Goal: Information Seeking & Learning: Learn about a topic

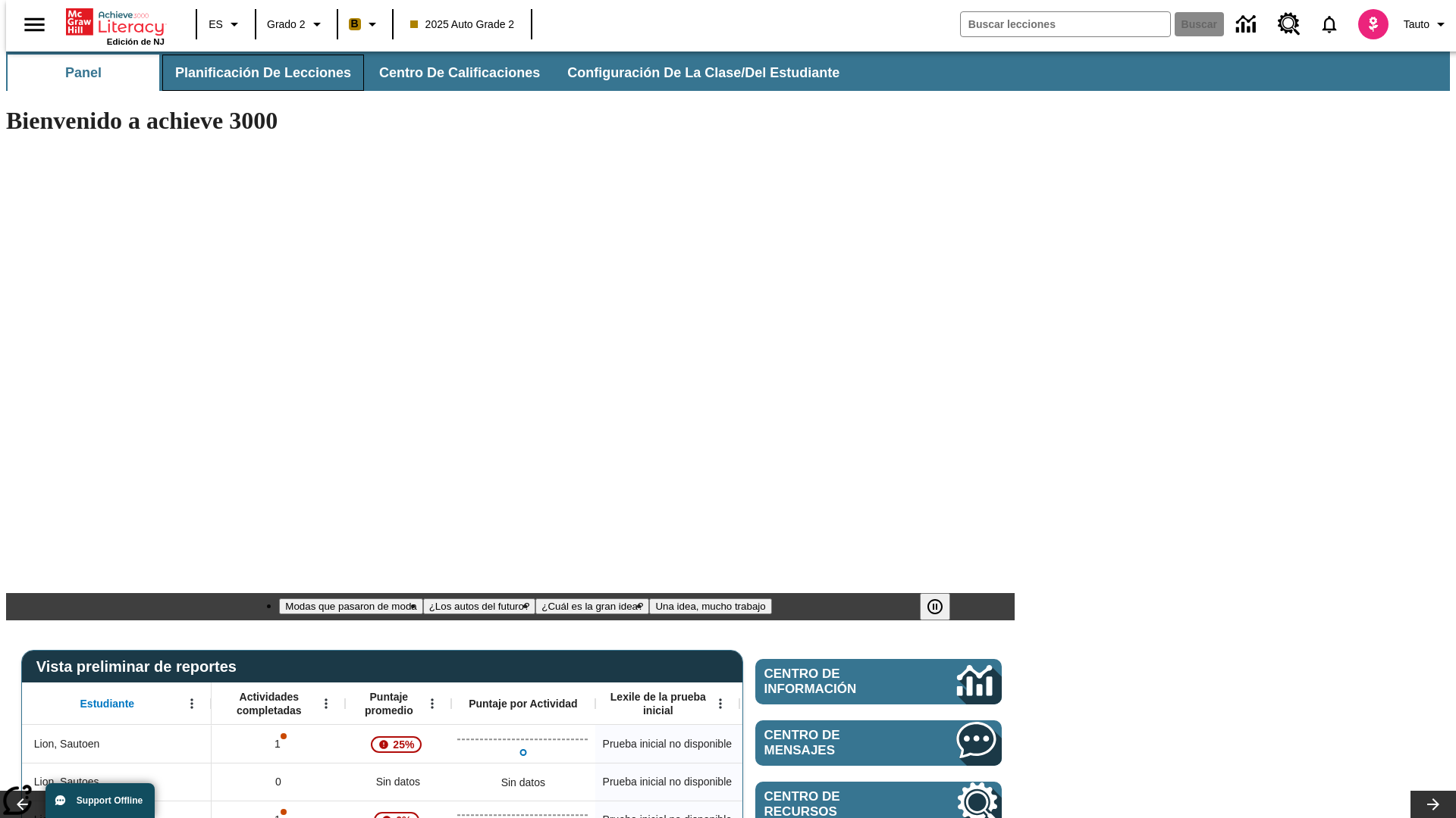
click at [254, 73] on span "Planificación de lecciones" at bounding box center [263, 73] width 176 height 18
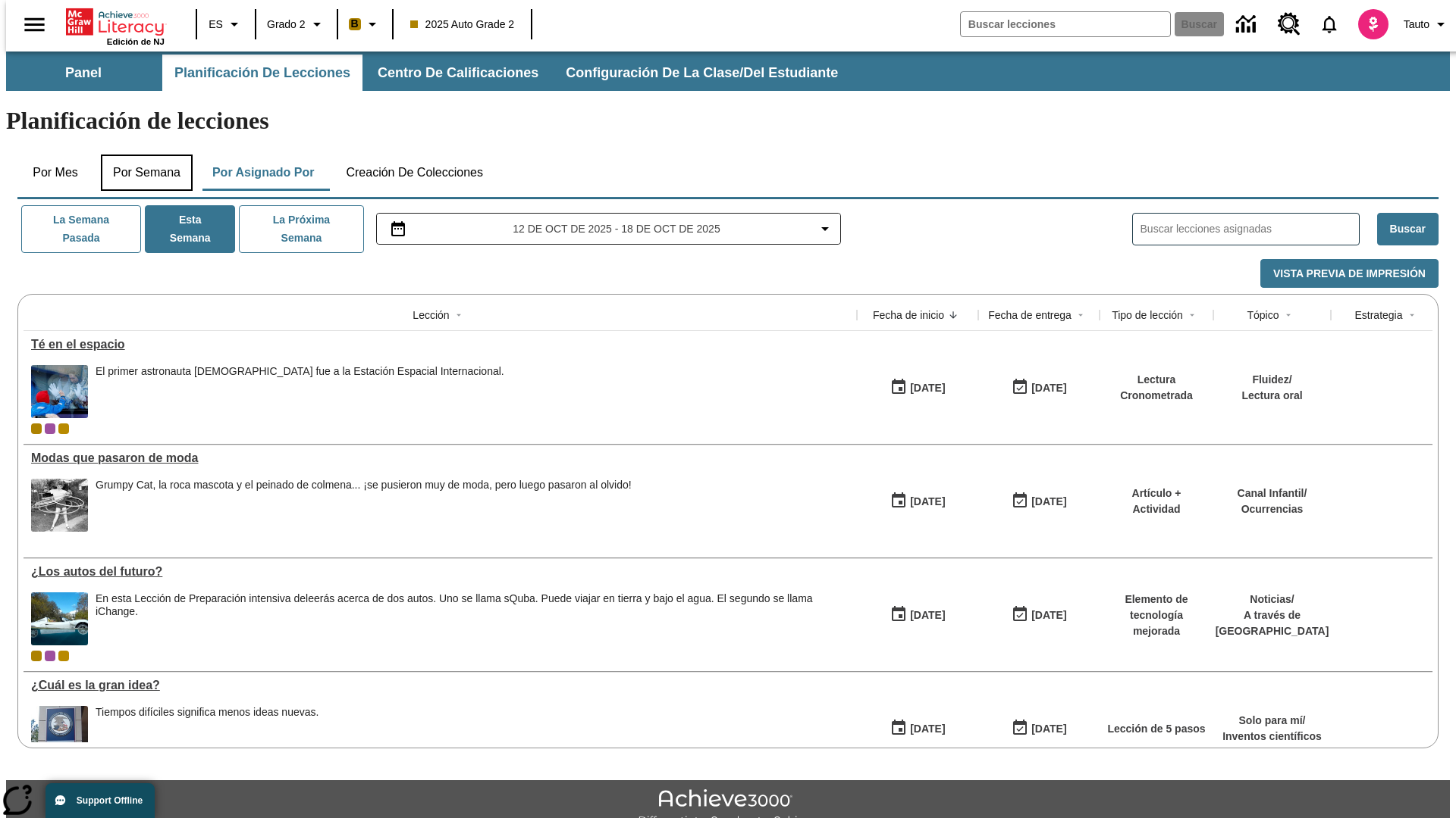
click at [142, 155] on button "Por semana" at bounding box center [146, 173] width 92 height 37
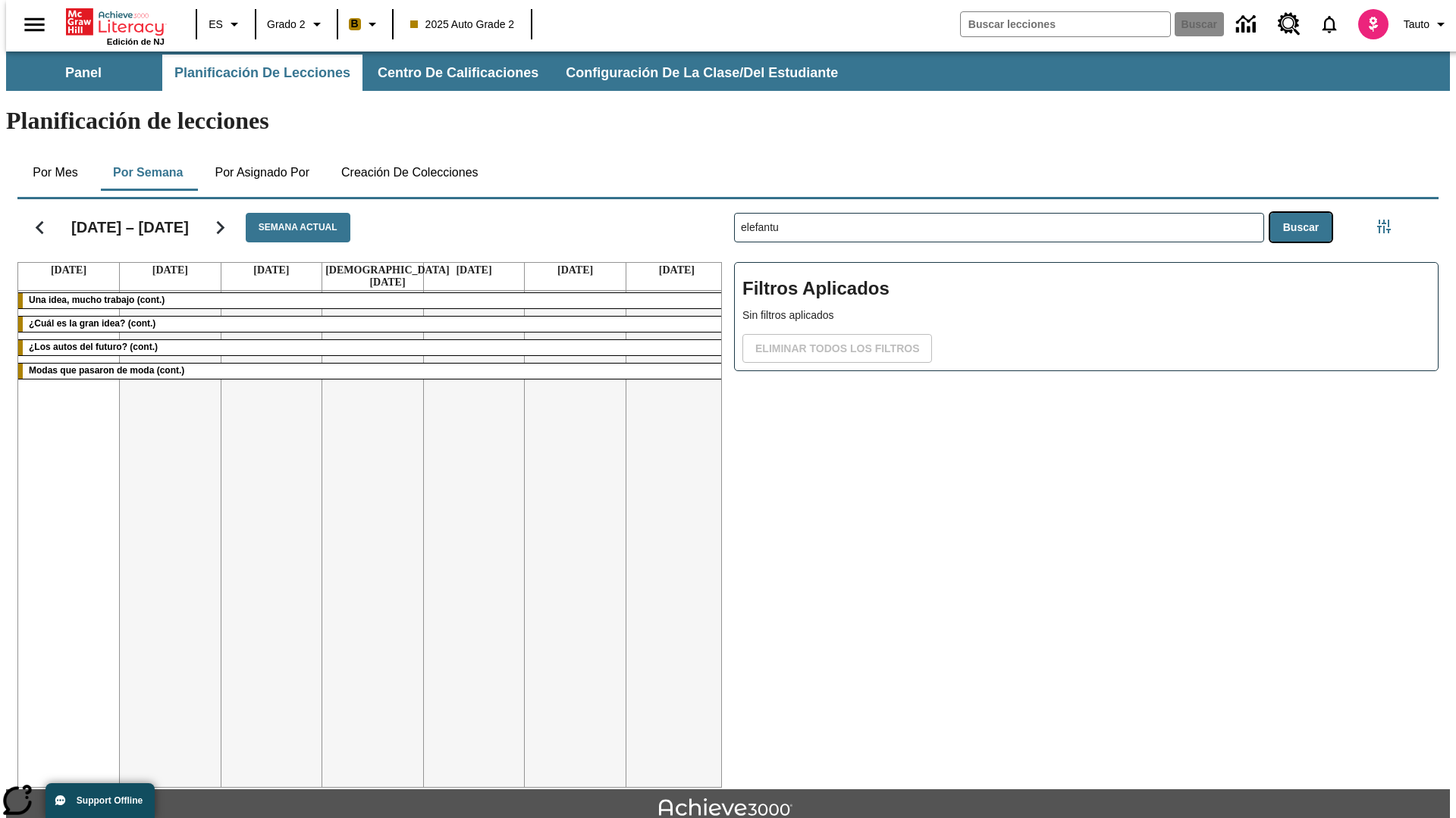
click at [1304, 213] on button "Buscar" at bounding box center [1300, 228] width 61 height 30
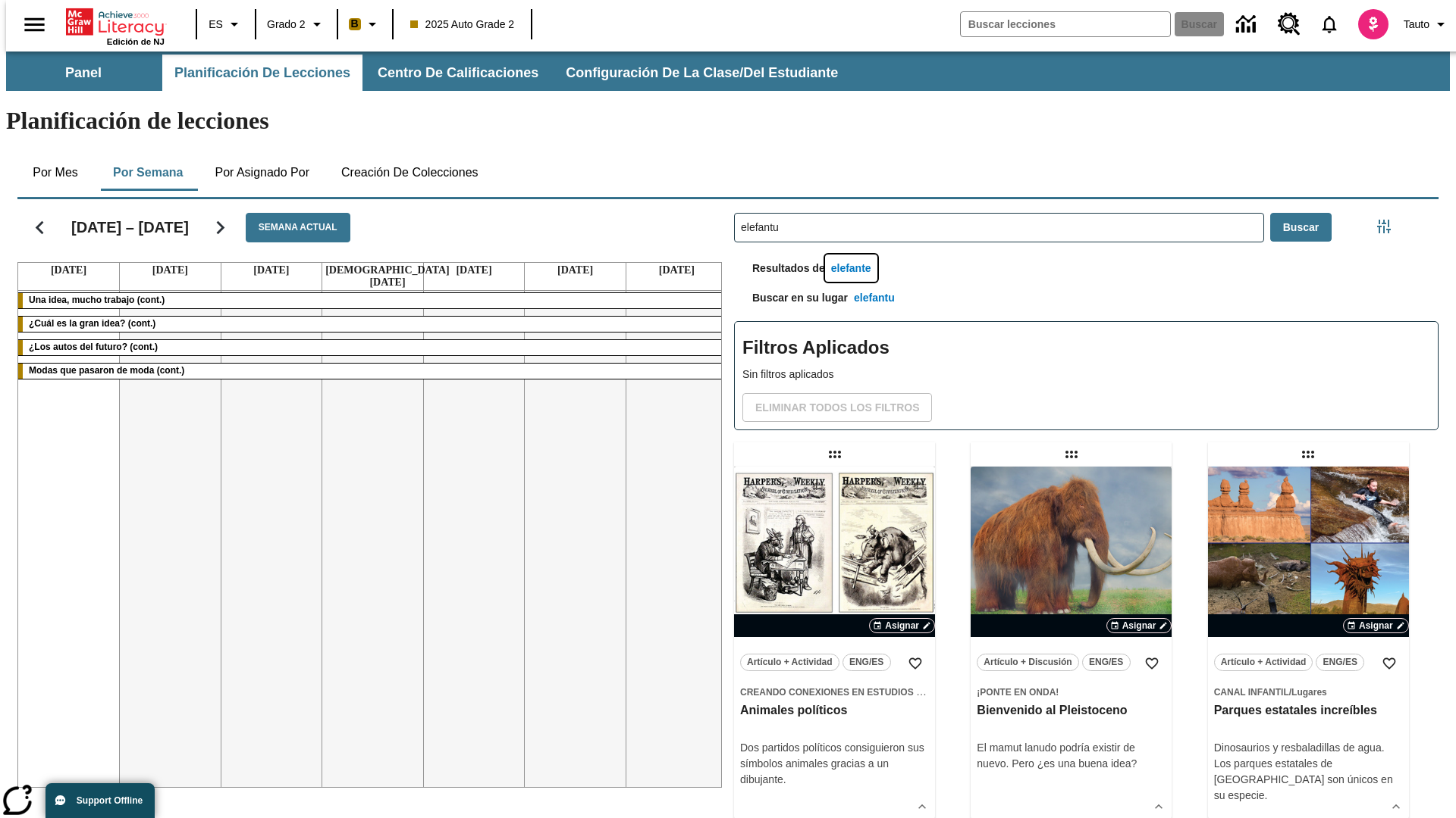
click at [853, 255] on button "elefante" at bounding box center [851, 268] width 52 height 28
type input "elefante"
